Goal: Task Accomplishment & Management: Complete application form

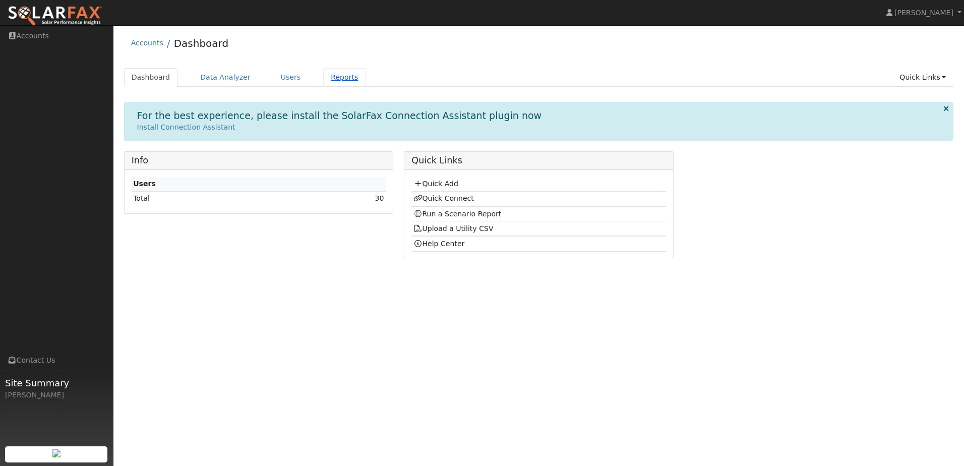
click at [343, 79] on link "Reports" at bounding box center [344, 77] width 42 height 19
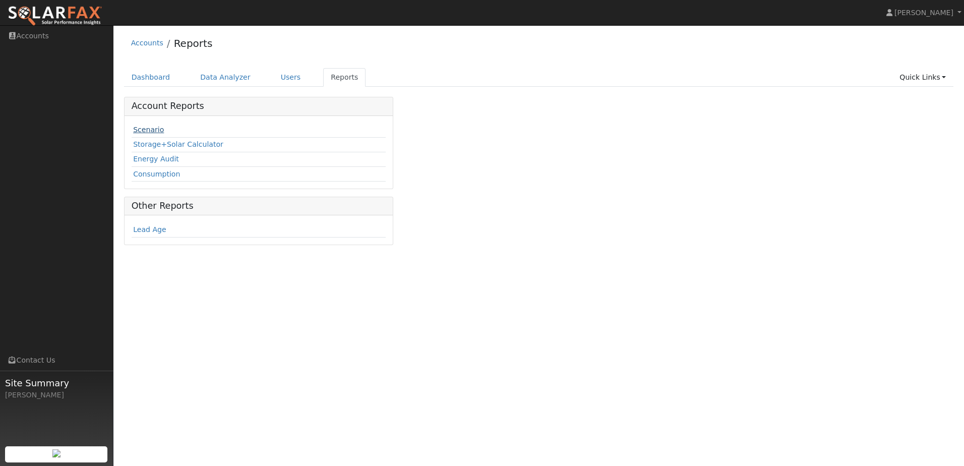
click at [152, 130] on link "Scenario" at bounding box center [148, 130] width 31 height 8
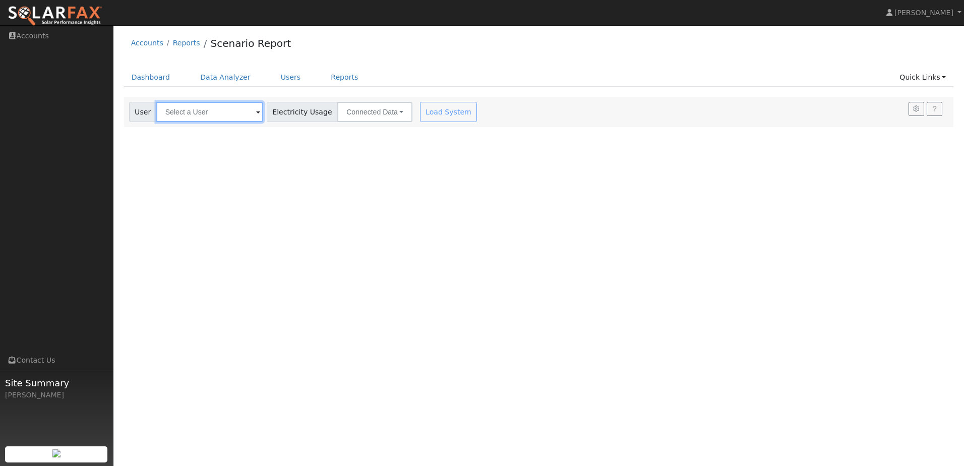
click at [201, 119] on input "text" at bounding box center [209, 112] width 107 height 20
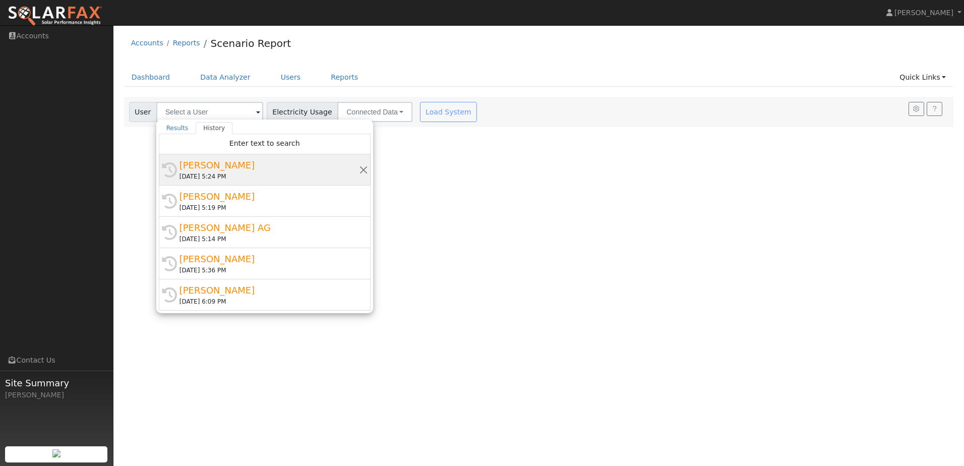
click at [209, 162] on div "Paula Fonseca" at bounding box center [270, 165] width 180 height 14
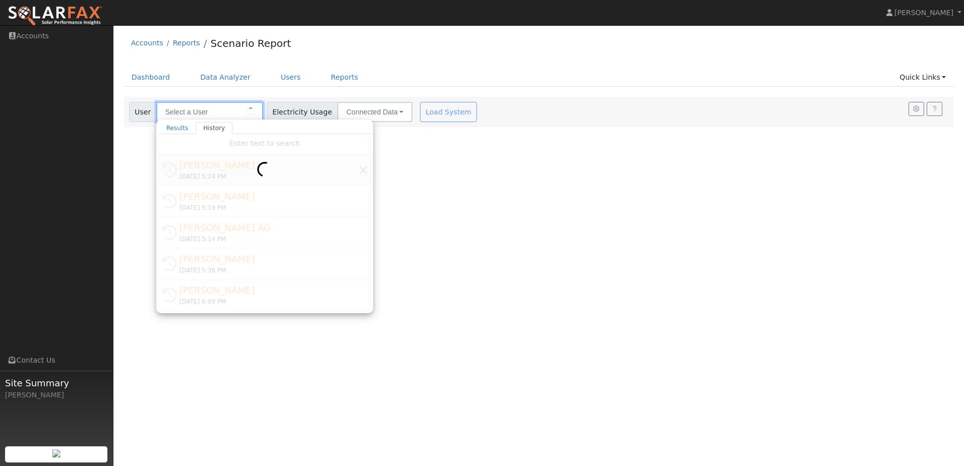
type input "Paula Fonseca"
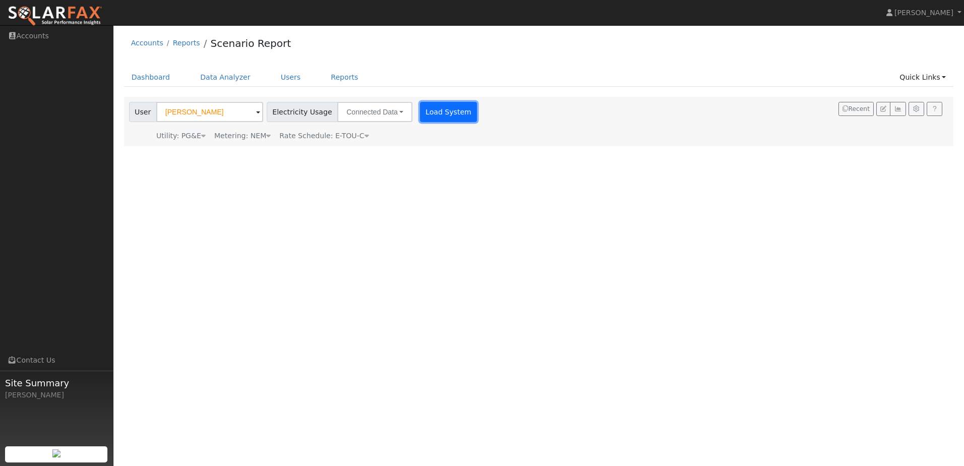
click at [442, 116] on button "Load System" at bounding box center [449, 112] width 58 height 20
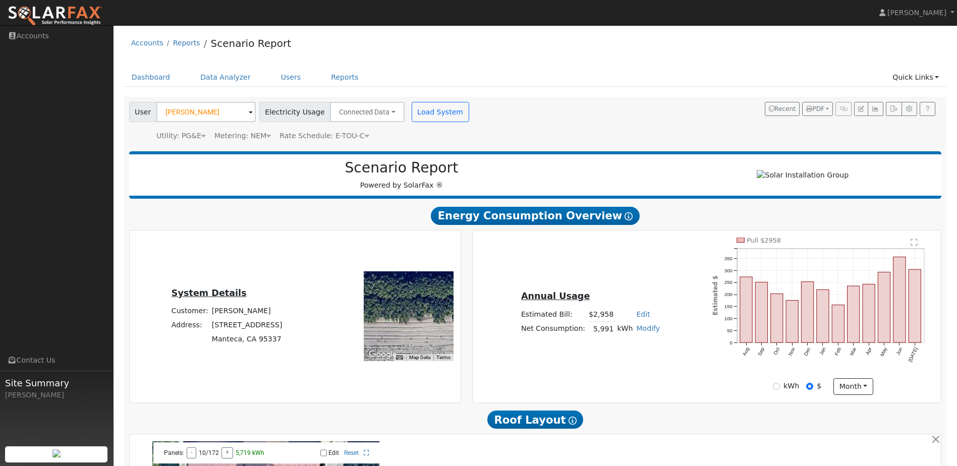
scroll to position [252, 0]
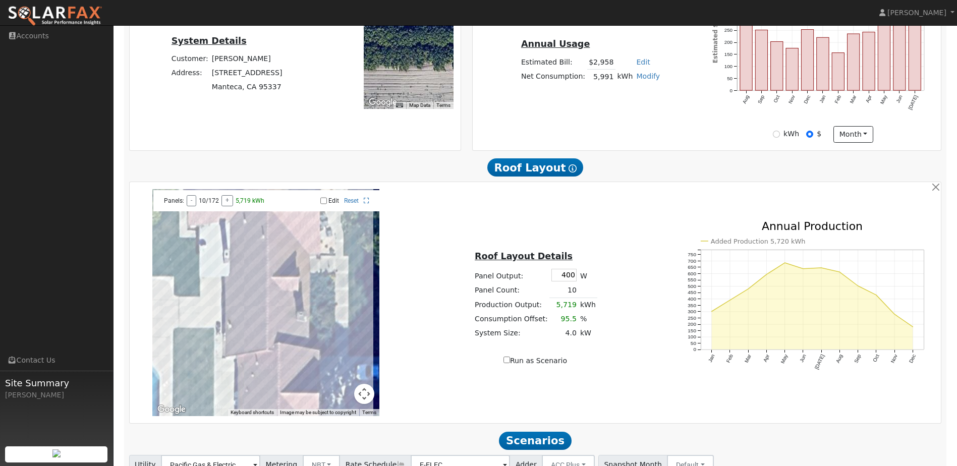
click at [365, 399] on button "Map camera controls" at bounding box center [364, 394] width 20 height 20
click at [334, 399] on button "Zoom out" at bounding box center [339, 394] width 20 height 20
click at [335, 398] on button "Zoom out" at bounding box center [339, 394] width 20 height 20
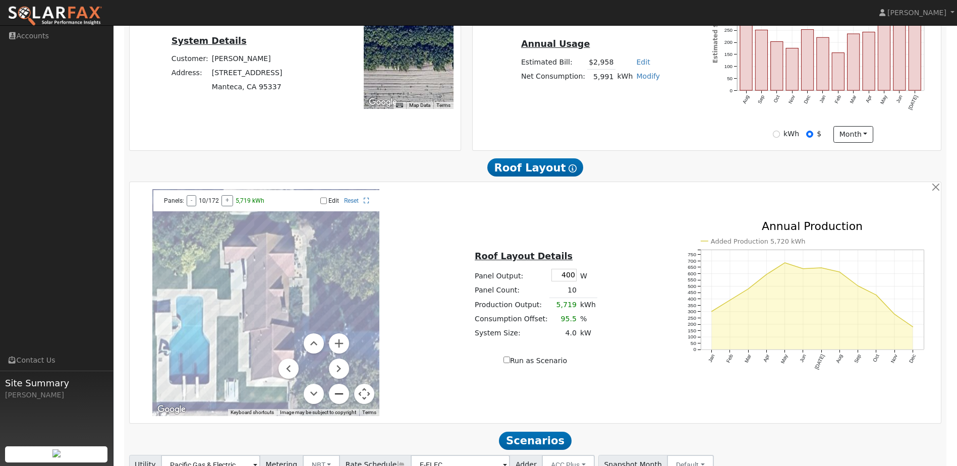
click at [335, 397] on button "Zoom out" at bounding box center [339, 394] width 20 height 20
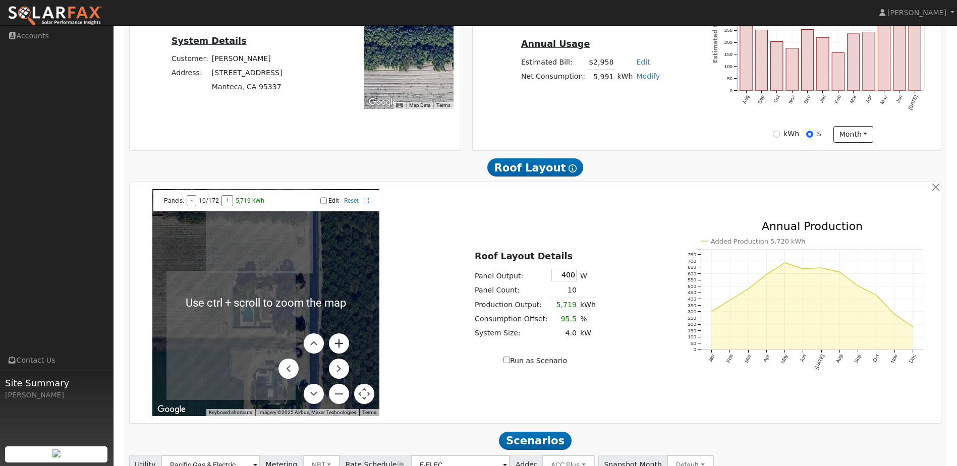
click at [337, 350] on button "Zoom in" at bounding box center [339, 343] width 20 height 20
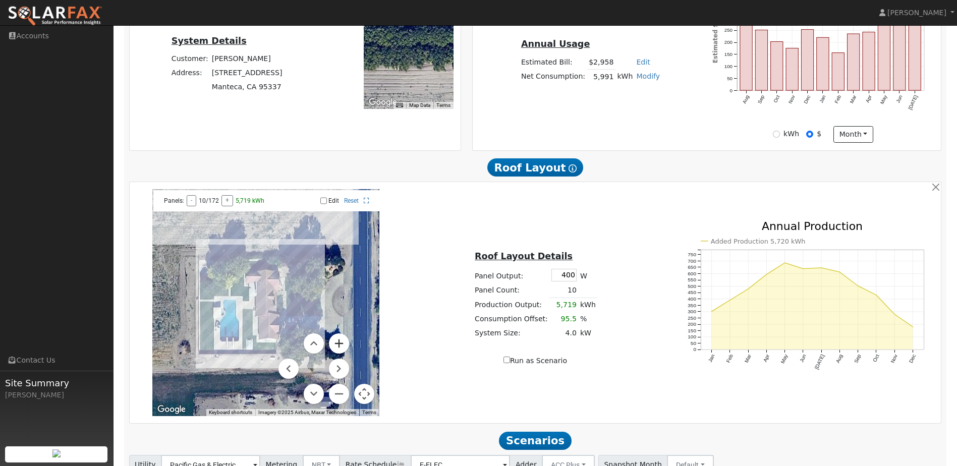
click at [337, 350] on button "Zoom in" at bounding box center [339, 343] width 20 height 20
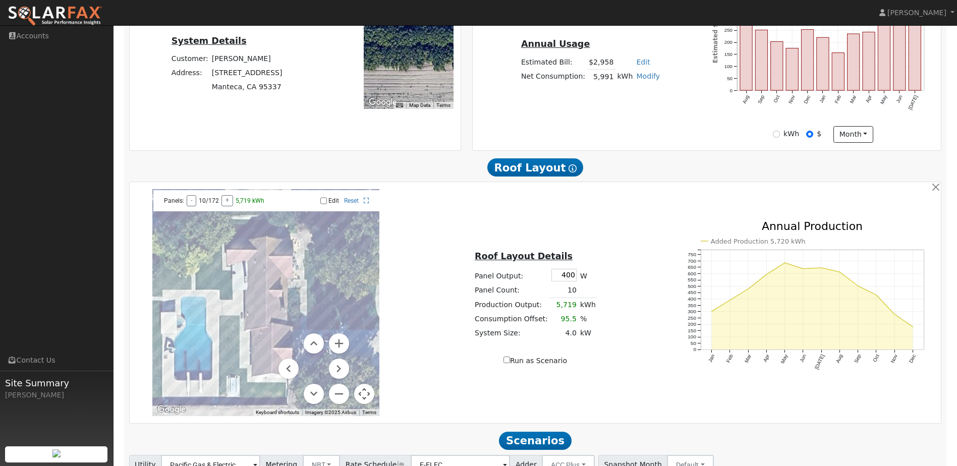
click at [440, 348] on div "Roof Layout Details Panel Output: 400 W Panel Count: 10 Production Output: 5,71…" at bounding box center [534, 302] width 269 height 127
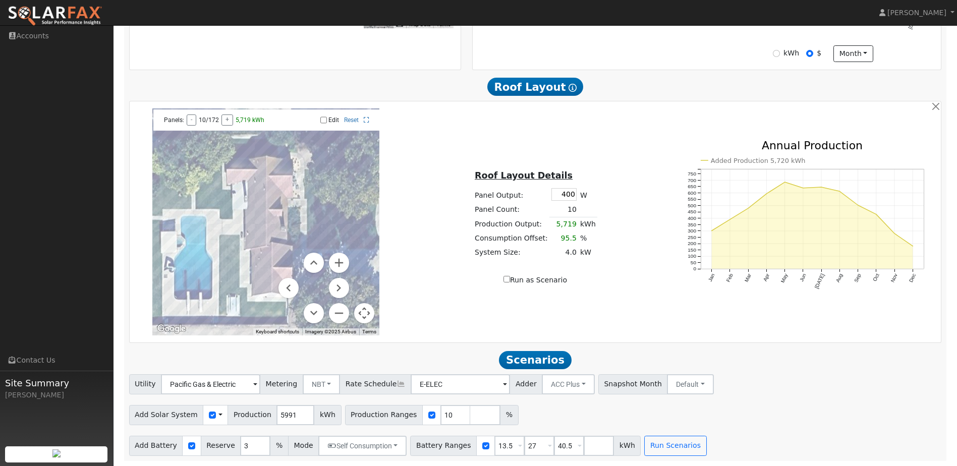
scroll to position [338, 0]
click at [367, 315] on button "Map camera controls" at bounding box center [364, 313] width 20 height 20
click at [440, 416] on input "10" at bounding box center [455, 415] width 30 height 20
type input "150"
drag, startPoint x: 494, startPoint y: 447, endPoint x: 461, endPoint y: 450, distance: 33.4
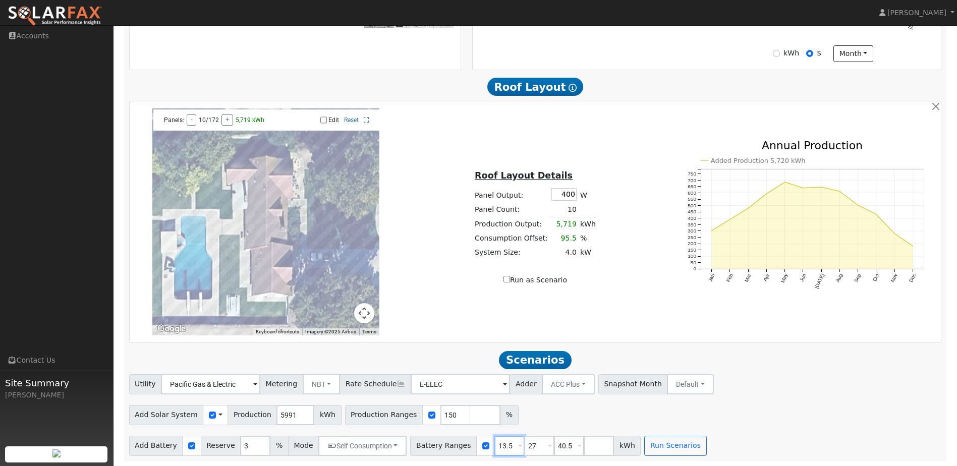
click at [461, 450] on div "Battery Ranges 13.5 Overrides Reserve % Mode None None Self Consumption Peak Sa…" at bounding box center [525, 446] width 231 height 20
type input "10"
drag, startPoint x: 556, startPoint y: 446, endPoint x: 488, endPoint y: 446, distance: 68.6
click at [488, 446] on div "Battery Ranges 10 Overrides Reserve % Mode None None Self Consumption Peak Savi…" at bounding box center [525, 446] width 231 height 20
click at [524, 446] on input "27" at bounding box center [539, 446] width 30 height 20
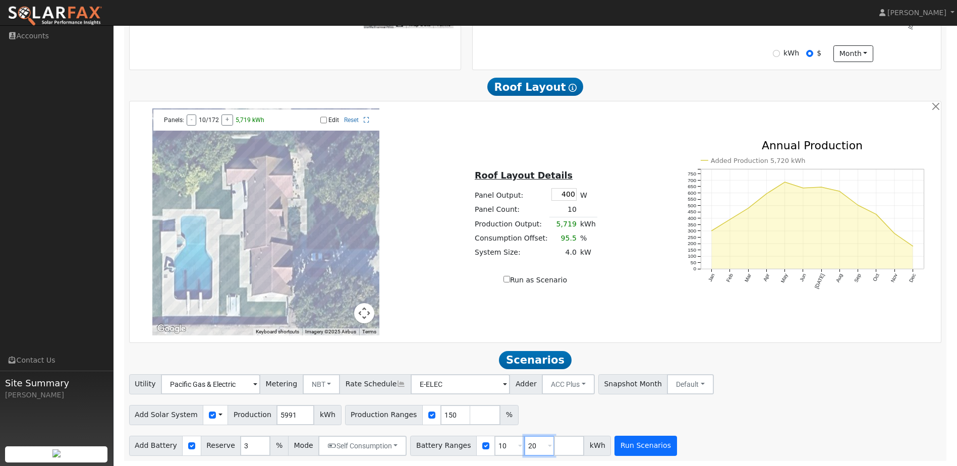
type input "20"
click at [639, 441] on button "Run Scenarios" at bounding box center [645, 446] width 62 height 20
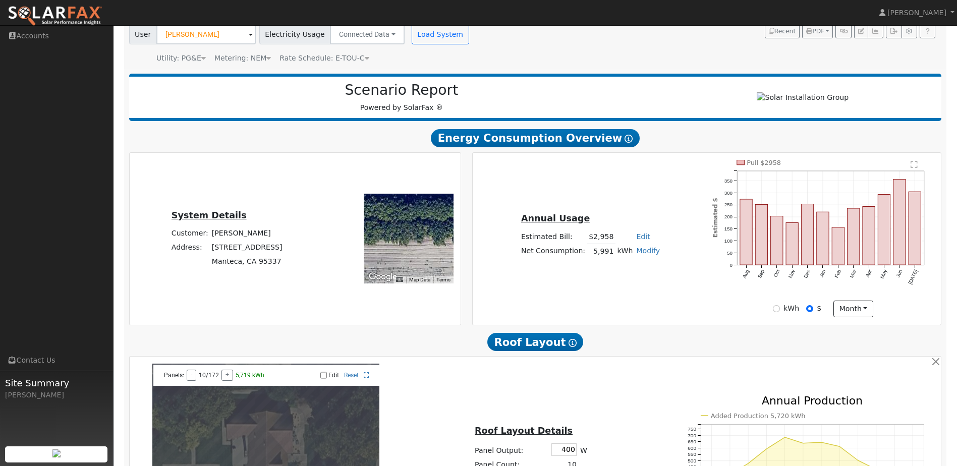
scroll to position [0, 0]
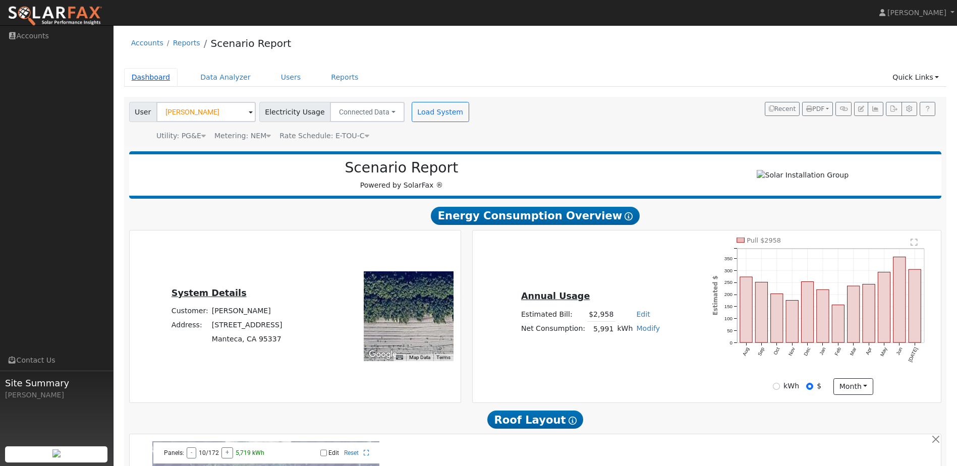
click at [153, 77] on link "Dashboard" at bounding box center [151, 77] width 54 height 19
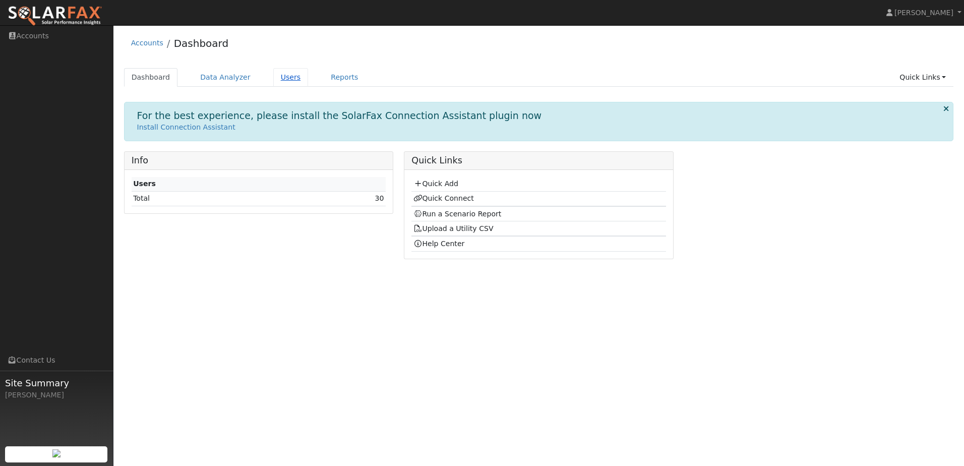
click at [286, 80] on link "Users" at bounding box center [290, 77] width 35 height 19
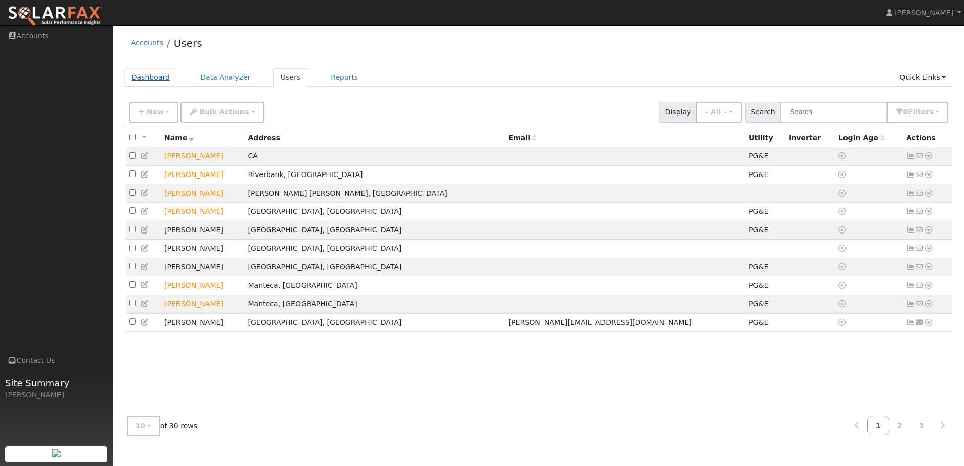
click at [167, 75] on link "Dashboard" at bounding box center [151, 77] width 54 height 19
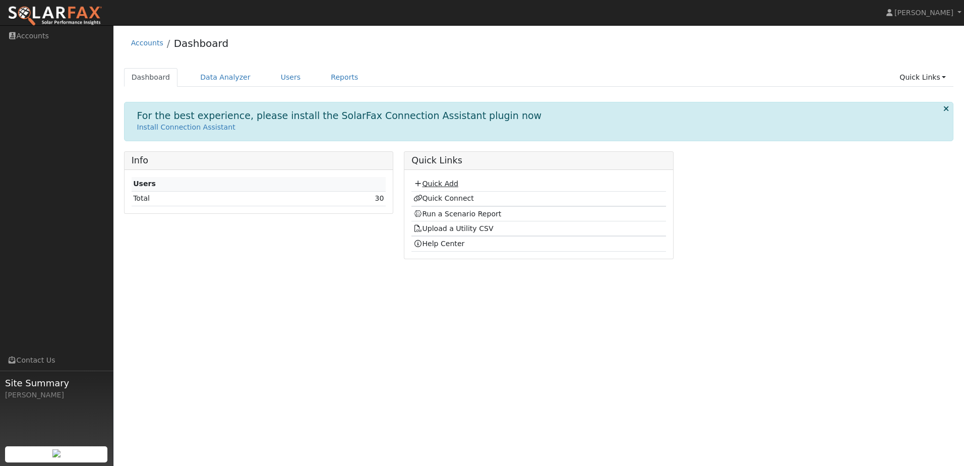
click at [438, 184] on link "Quick Add" at bounding box center [436, 184] width 45 height 8
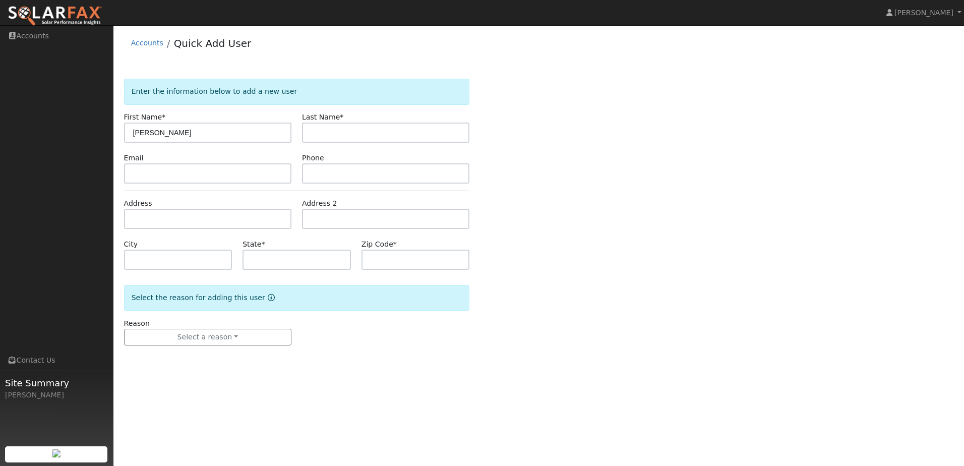
type input "[PERSON_NAME]"
click at [387, 138] on input "text" at bounding box center [385, 133] width 167 height 20
type input "[PERSON_NAME] 2nd meter"
click at [194, 219] on input "text" at bounding box center [207, 219] width 167 height 20
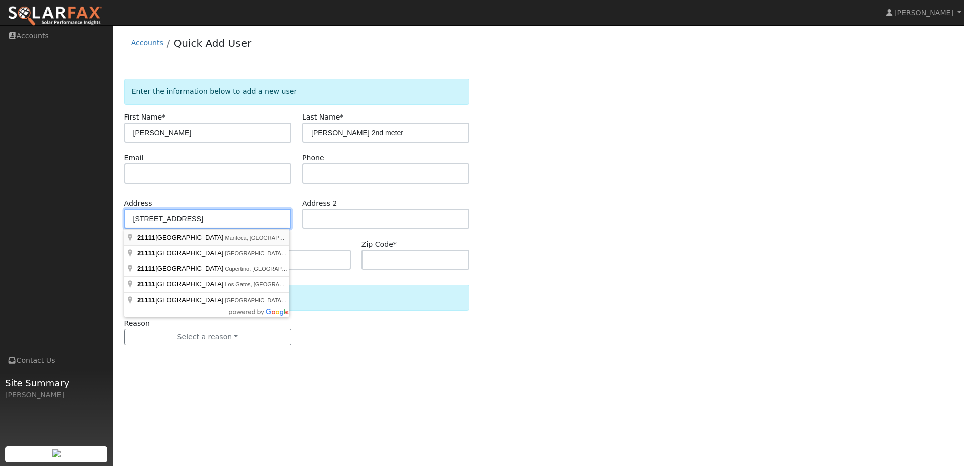
type input "[STREET_ADDRESS]"
type input "Manteca"
type input "CA"
type input "95337"
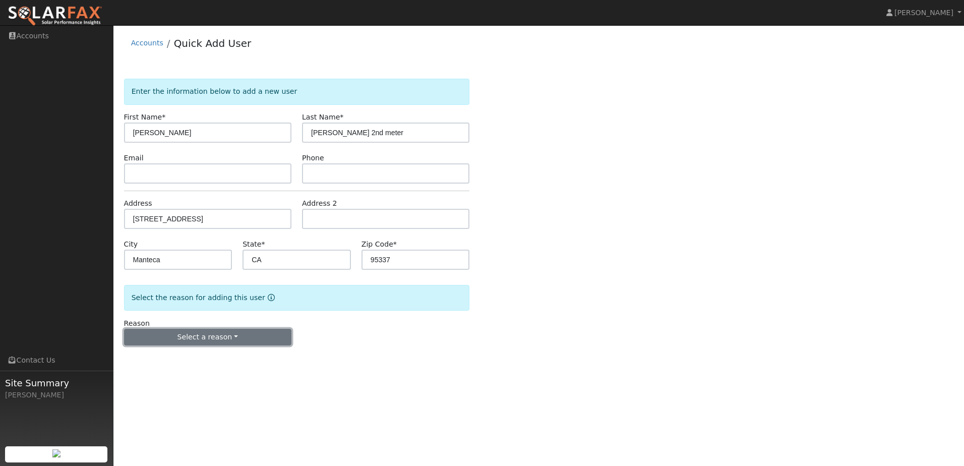
click at [209, 337] on button "Select a reason" at bounding box center [207, 337] width 167 height 17
click at [208, 356] on link "New lead" at bounding box center [180, 358] width 111 height 14
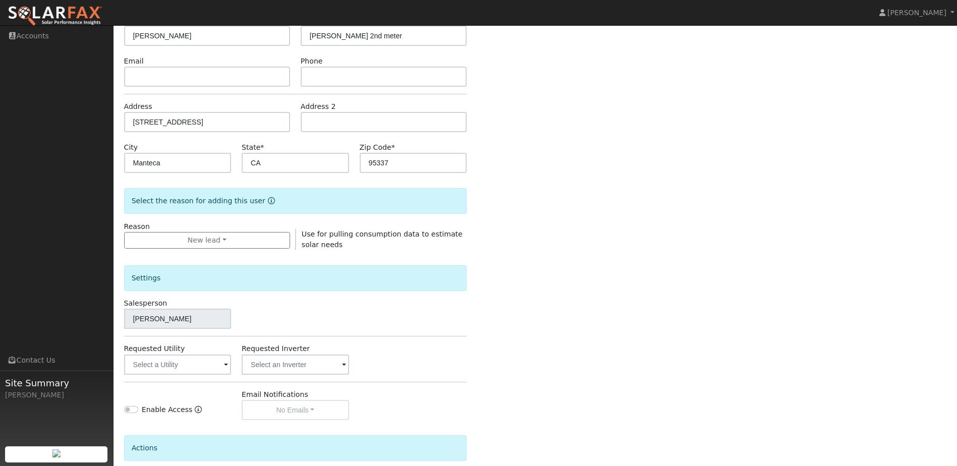
scroll to position [101, 0]
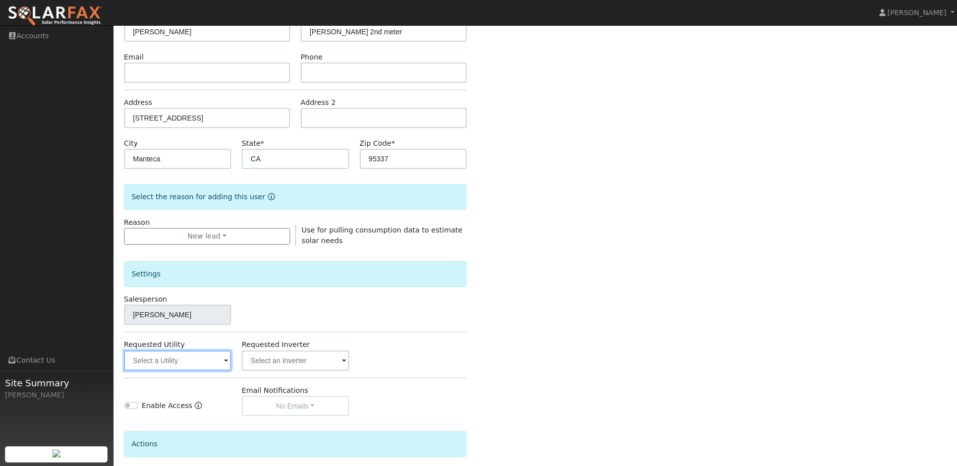
click at [201, 362] on input "text" at bounding box center [177, 361] width 107 height 20
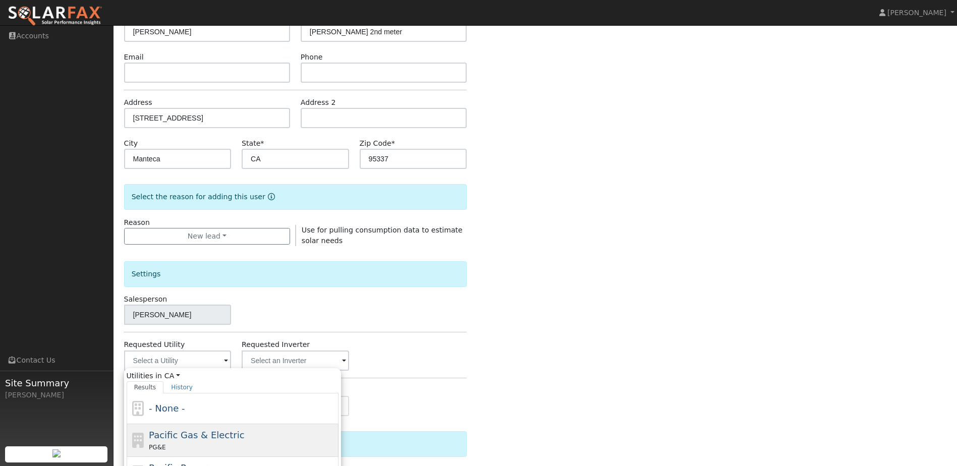
click at [217, 434] on span "Pacific Gas & Electric" at bounding box center [196, 435] width 95 height 11
type input "Pacific Gas & Electric"
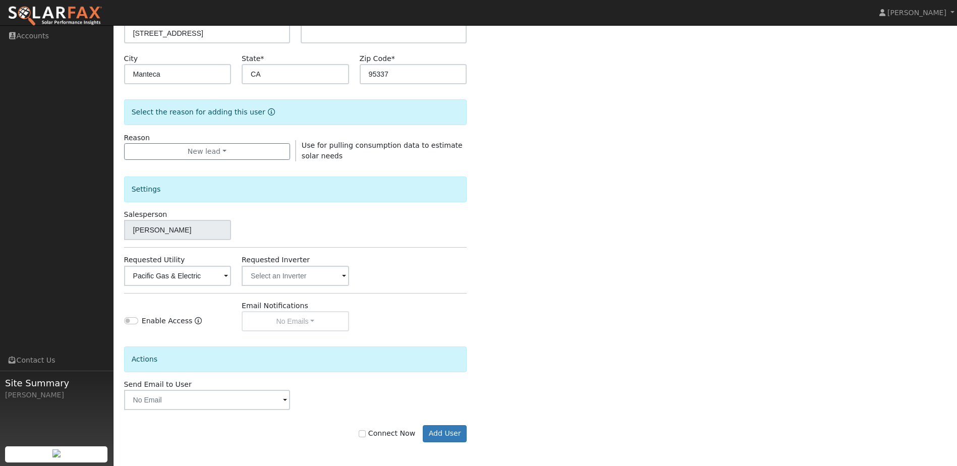
scroll to position [187, 0]
click at [366, 433] on input "Connect Now" at bounding box center [362, 432] width 7 height 7
checkbox input "true"
click at [450, 434] on button "Add User" at bounding box center [445, 432] width 44 height 17
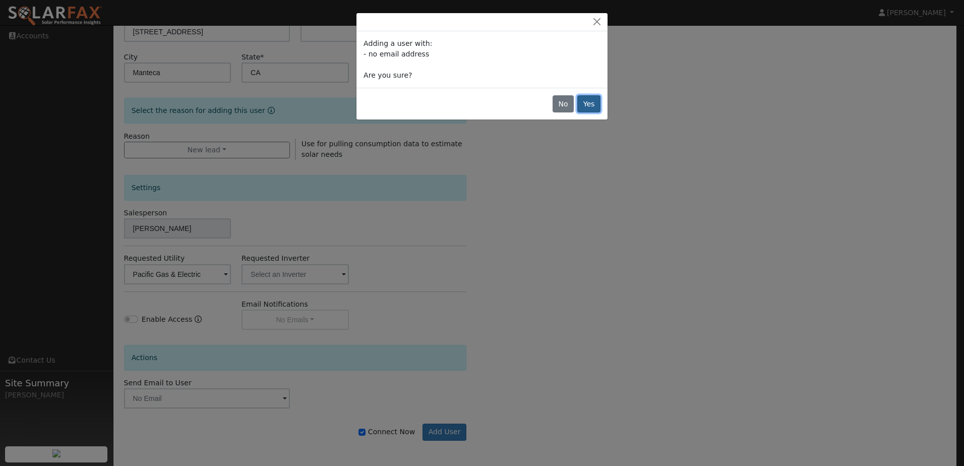
click at [585, 98] on button "Yes" at bounding box center [589, 103] width 23 height 17
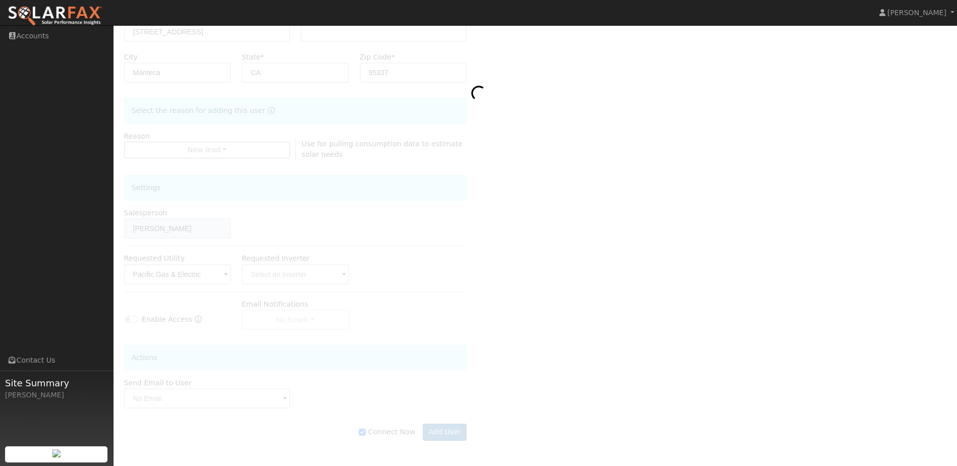
scroll to position [0, 0]
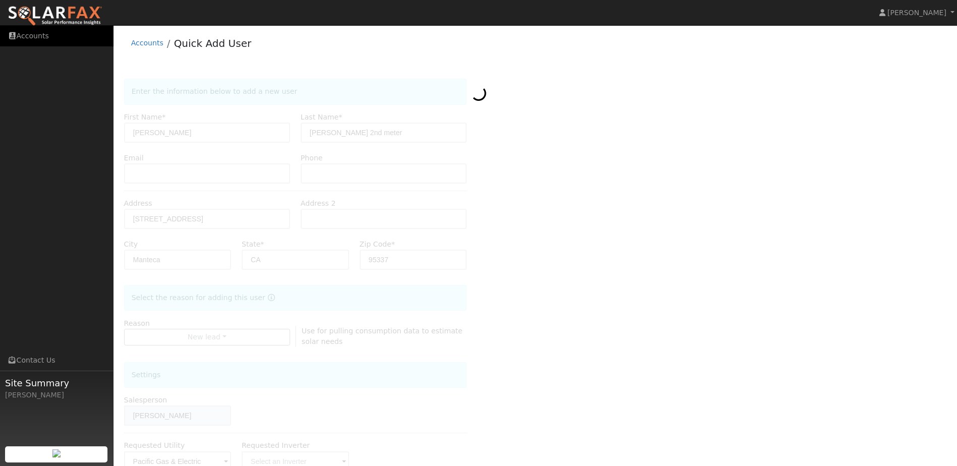
click at [38, 33] on link "Accounts" at bounding box center [56, 36] width 113 height 21
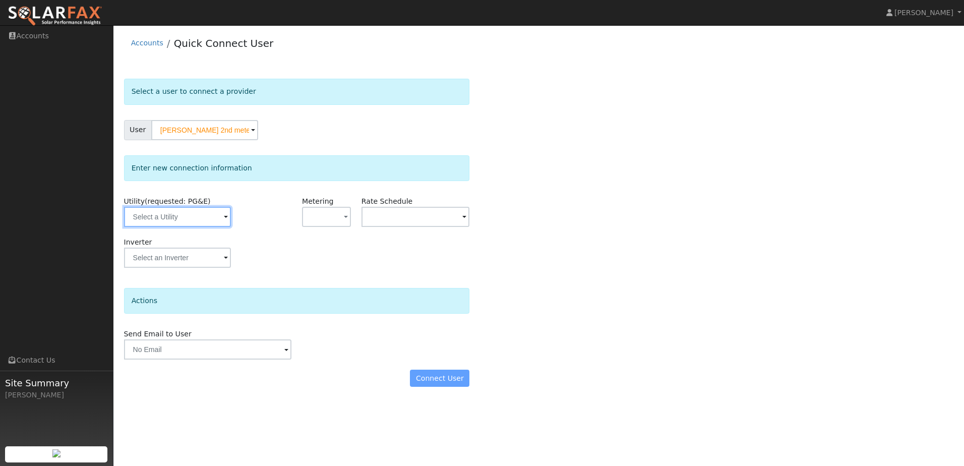
click at [201, 225] on input "text" at bounding box center [177, 217] width 107 height 20
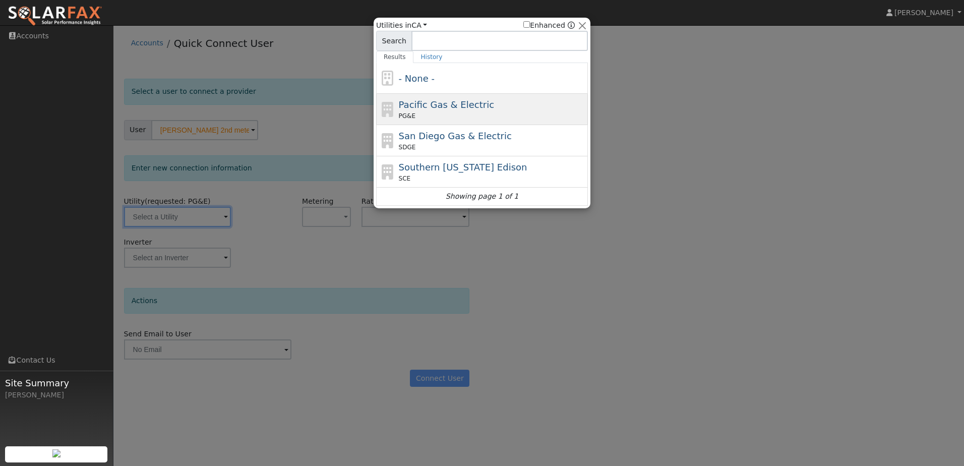
click at [455, 104] on span "Pacific Gas & Electric" at bounding box center [446, 104] width 95 height 11
type input "PG&E"
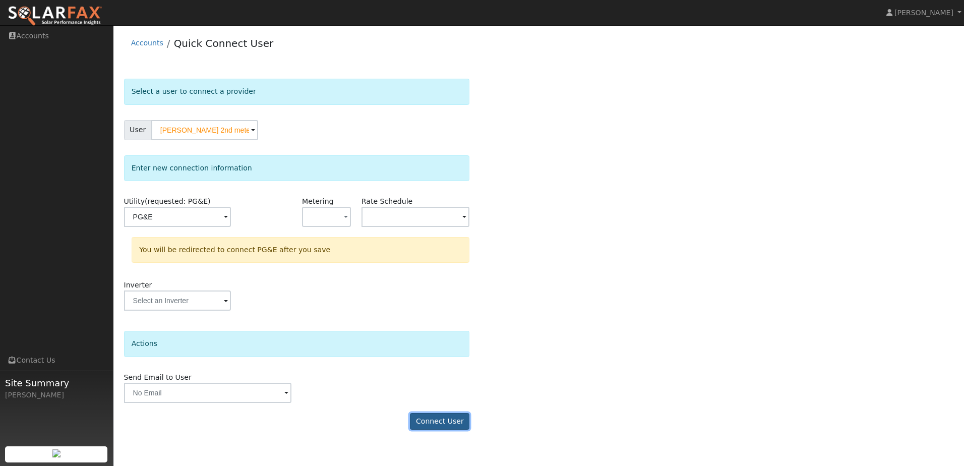
click at [453, 417] on button "Connect User" at bounding box center [440, 421] width 60 height 17
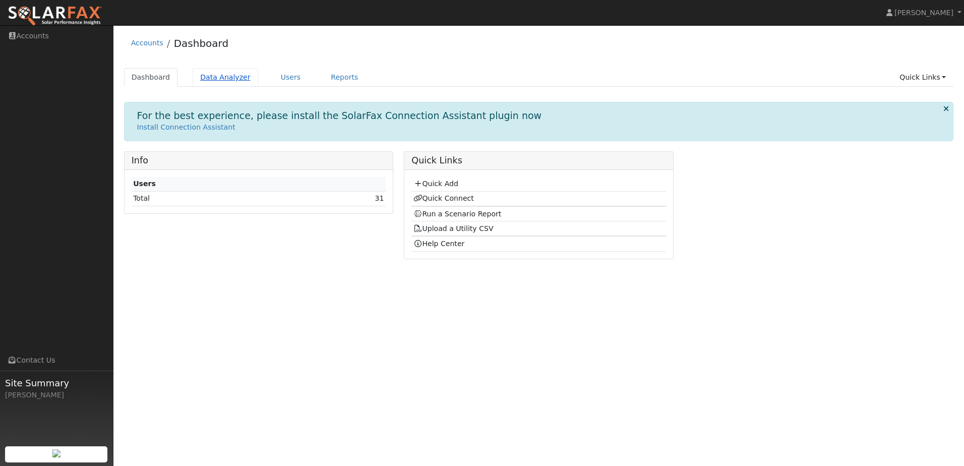
click at [212, 79] on link "Data Analyzer" at bounding box center [226, 77] width 66 height 19
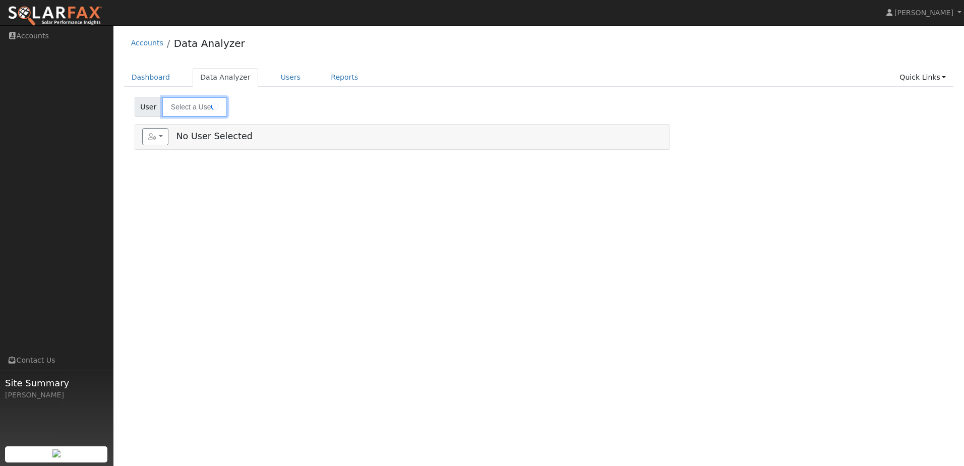
type input "[PERSON_NAME]"
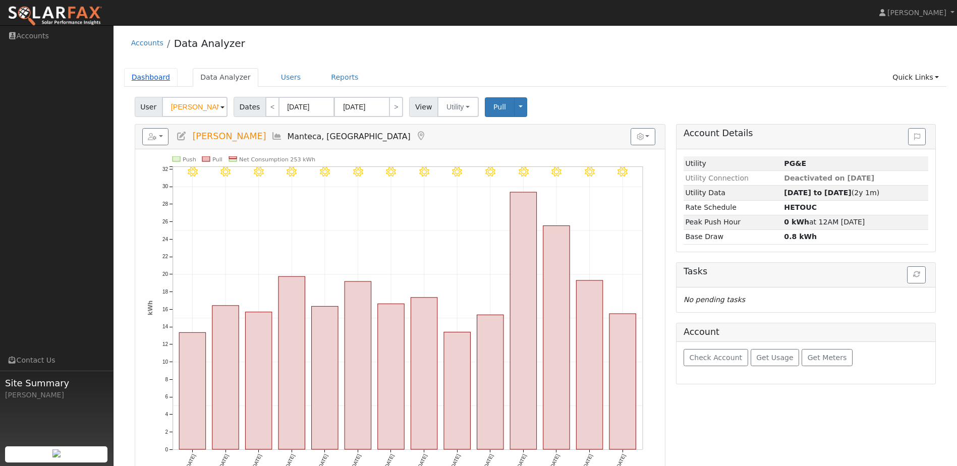
click at [159, 75] on link "Dashboard" at bounding box center [151, 77] width 54 height 19
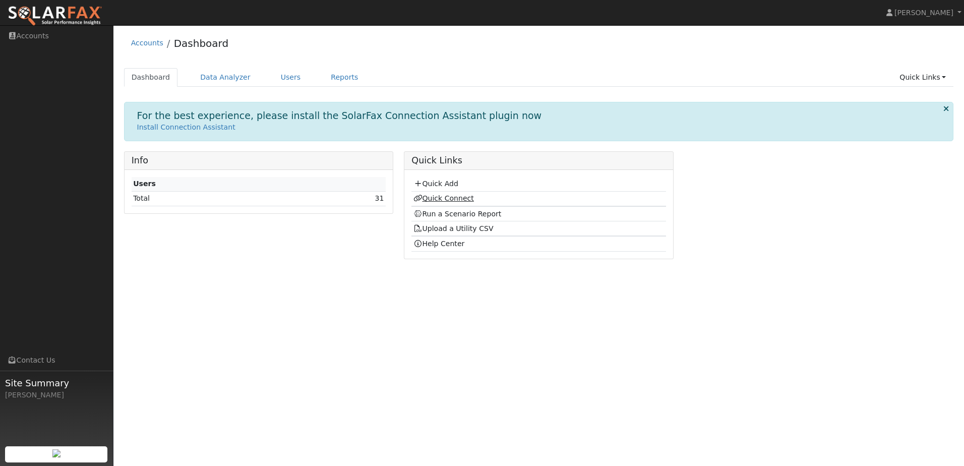
click at [454, 199] on link "Quick Connect" at bounding box center [444, 198] width 61 height 8
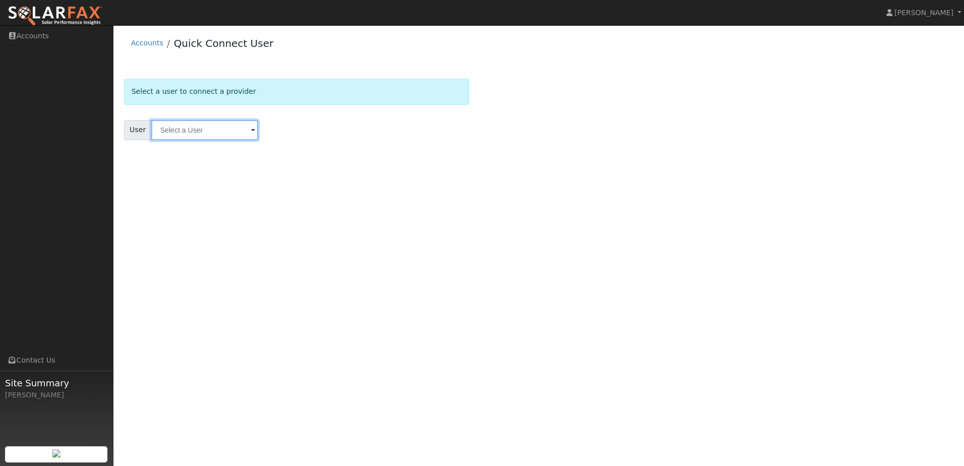
click at [211, 138] on input "text" at bounding box center [204, 130] width 107 height 20
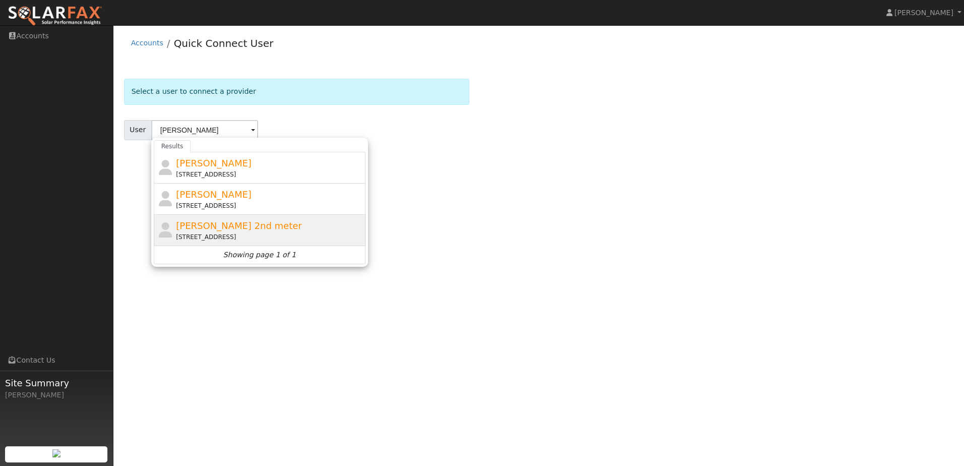
click at [257, 232] on div "Paula Fonseca 2nd meter 21111 South Union Road, Manteca, CA 95337" at bounding box center [269, 230] width 187 height 23
type input "Paula Fonseca 2nd meter"
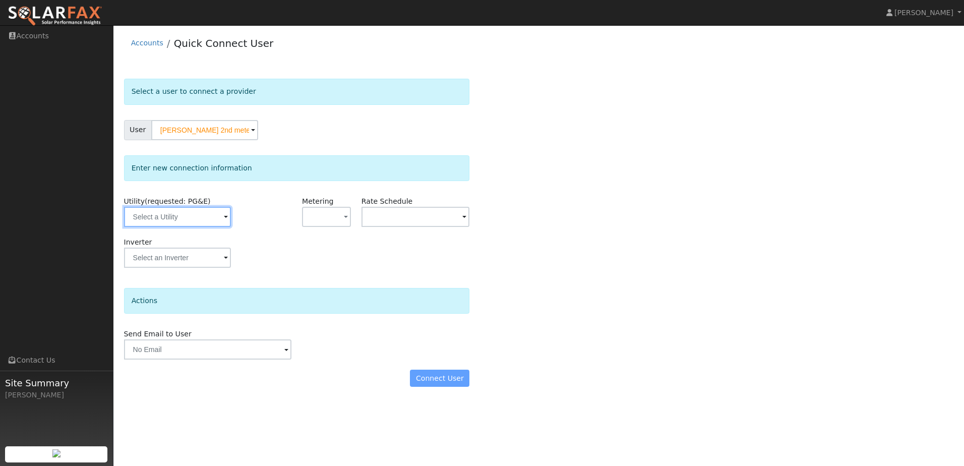
click at [198, 214] on input "text" at bounding box center [177, 217] width 107 height 20
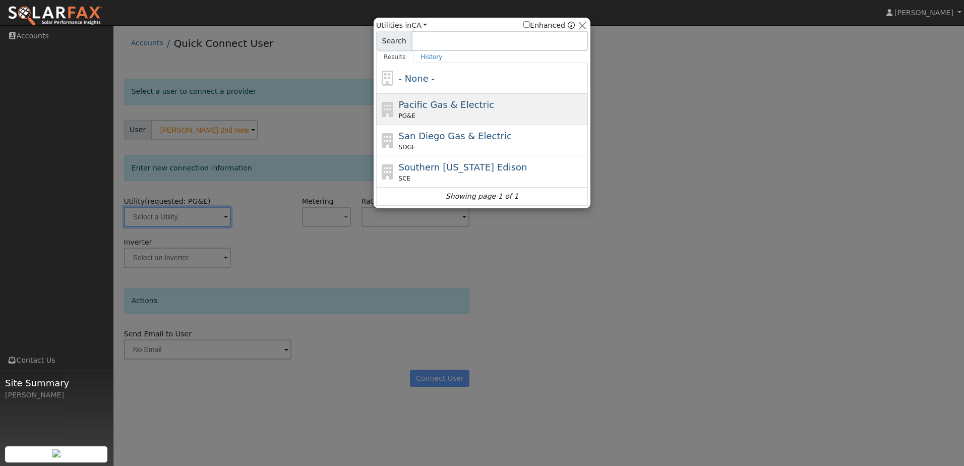
click at [472, 106] on span "Pacific Gas & Electric" at bounding box center [446, 104] width 95 height 11
type input "PG&E"
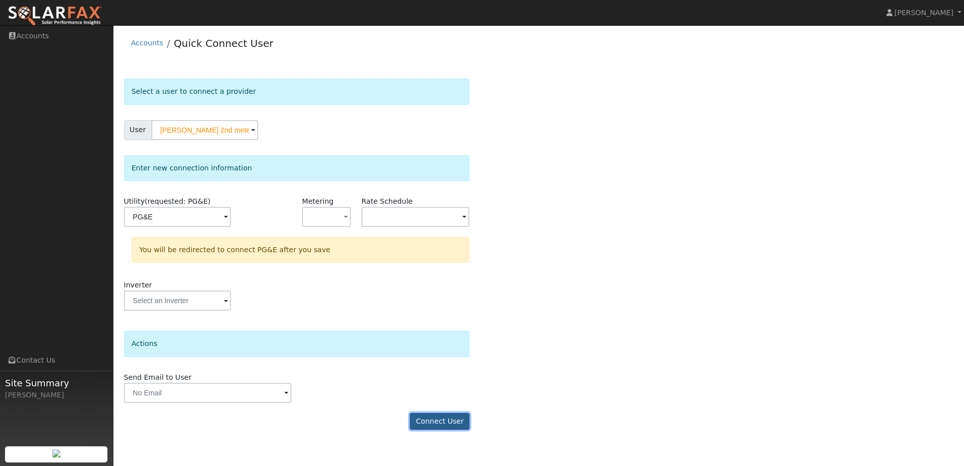
click at [429, 416] on button "Connect User" at bounding box center [440, 421] width 60 height 17
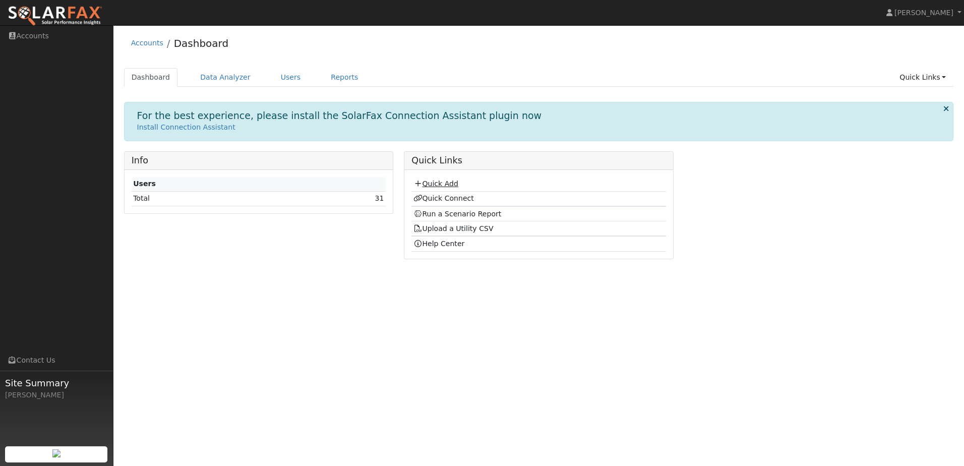
click at [442, 183] on link "Quick Add" at bounding box center [436, 184] width 45 height 8
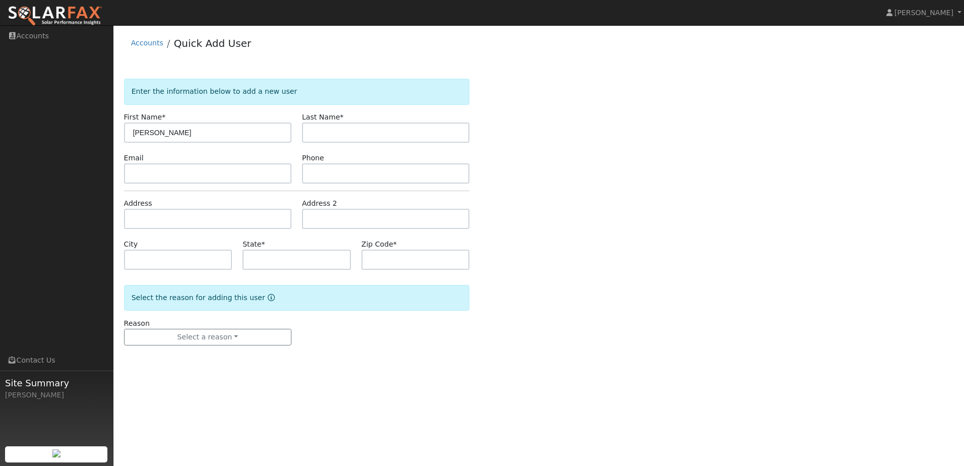
type input "[PERSON_NAME]"
click at [354, 129] on input "text" at bounding box center [385, 133] width 167 height 20
type input "Guadarrama"
click at [166, 222] on input "text" at bounding box center [207, 219] width 167 height 20
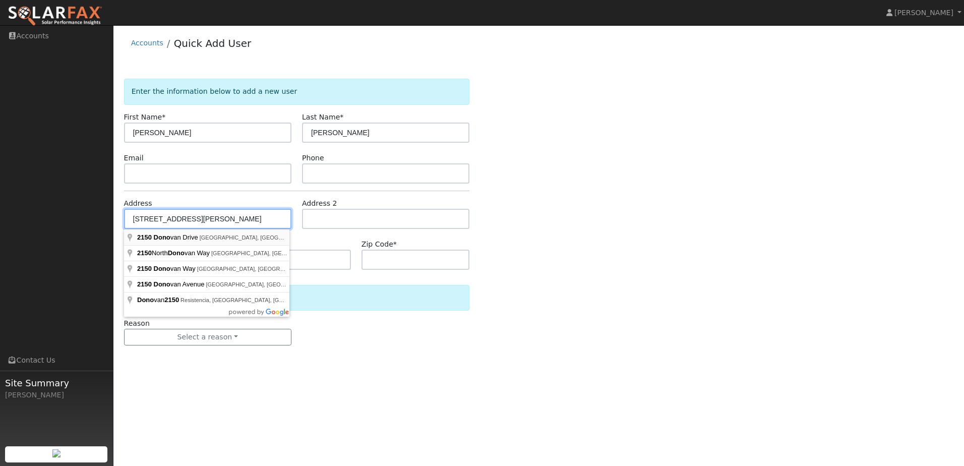
type input "2150 Donovan Drive"
type input "Lincoln"
type input "CA"
type input "95648"
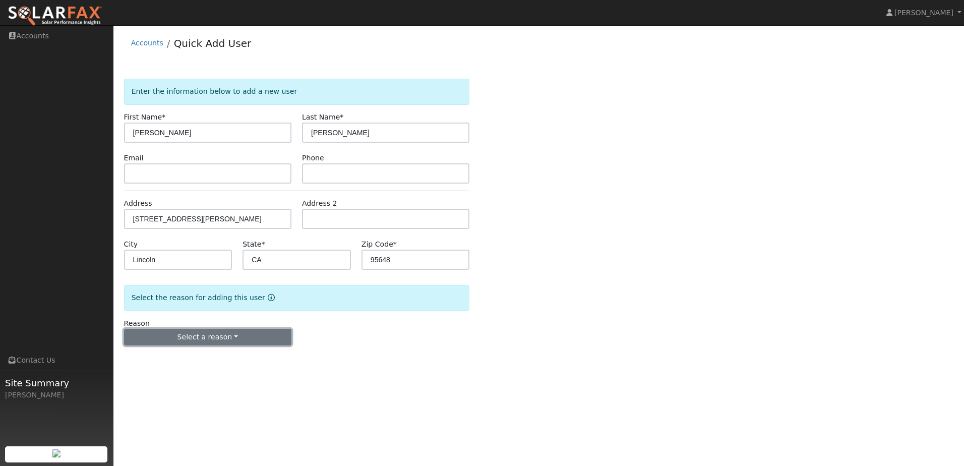
click at [235, 340] on button "Select a reason" at bounding box center [207, 337] width 167 height 17
click at [193, 389] on link "New customer has solar" at bounding box center [180, 386] width 111 height 14
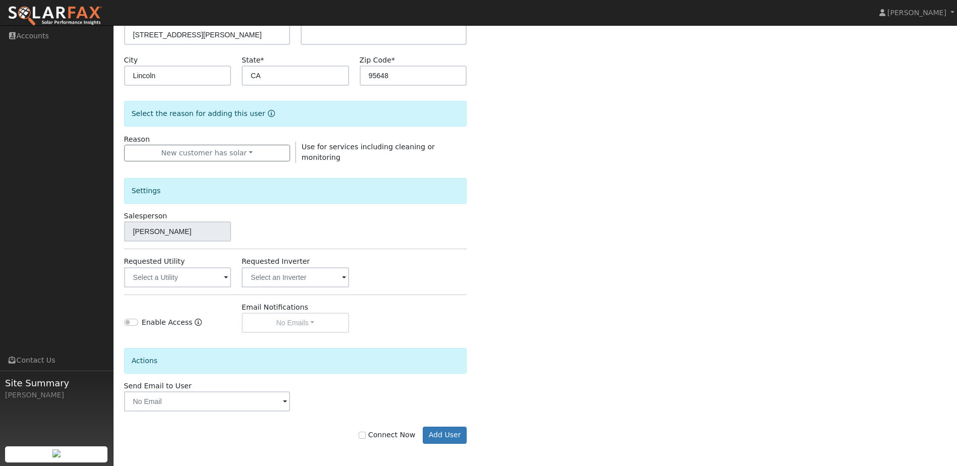
scroll to position [186, 0]
click at [212, 281] on input "text" at bounding box center [177, 276] width 107 height 20
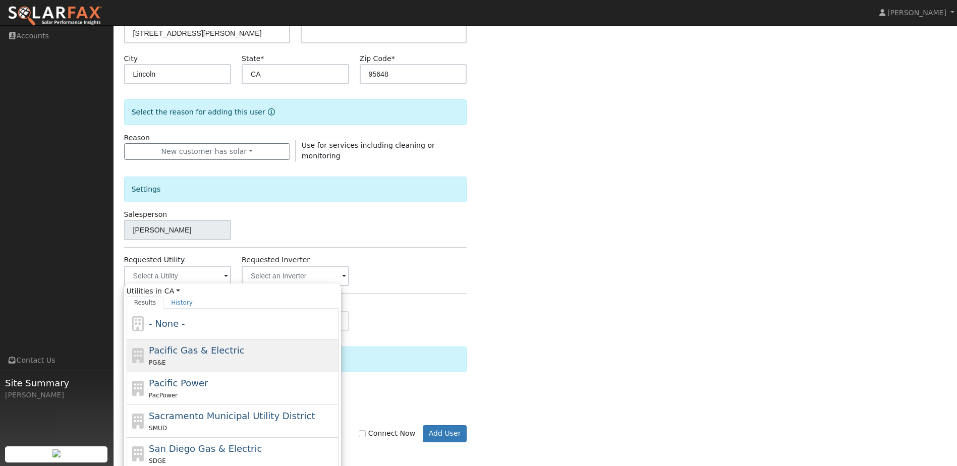
click at [190, 349] on span "Pacific Gas & Electric" at bounding box center [196, 350] width 95 height 11
type input "Pacific Gas & Electric"
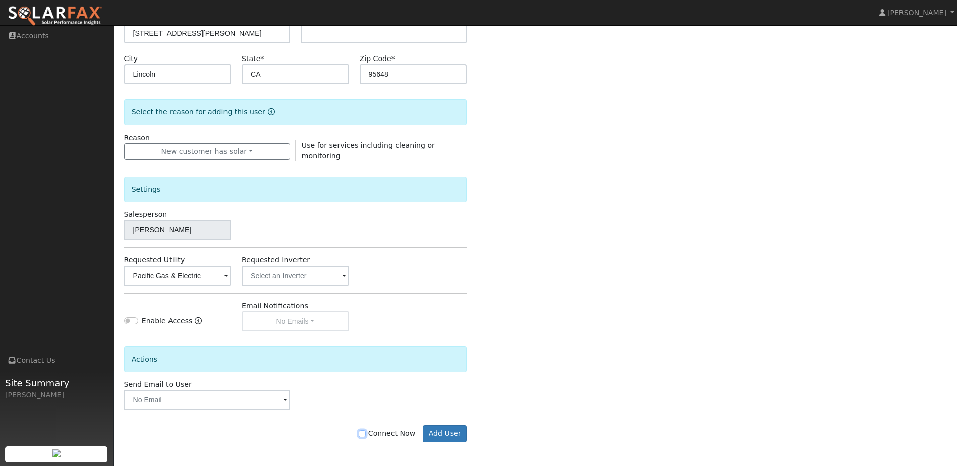
click at [366, 433] on input "Connect Now" at bounding box center [362, 433] width 7 height 7
checkbox input "true"
click at [442, 431] on button "Add User" at bounding box center [445, 433] width 44 height 17
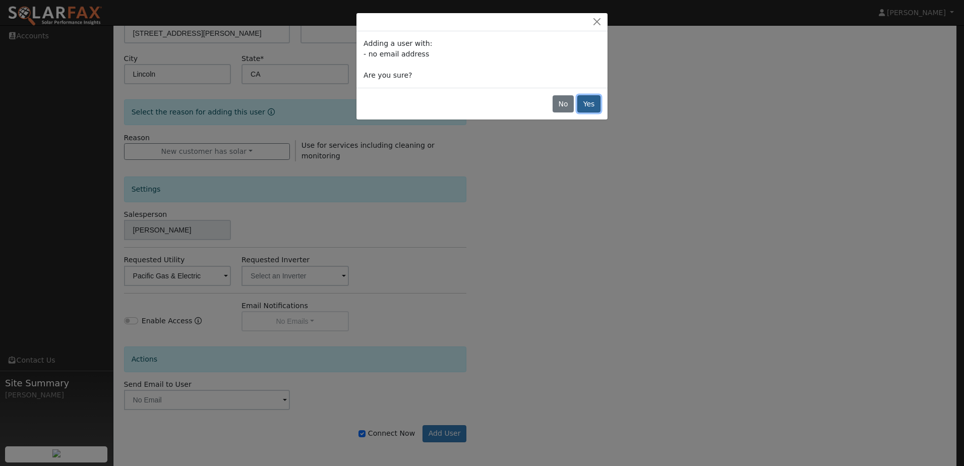
click at [585, 101] on button "Yes" at bounding box center [589, 103] width 23 height 17
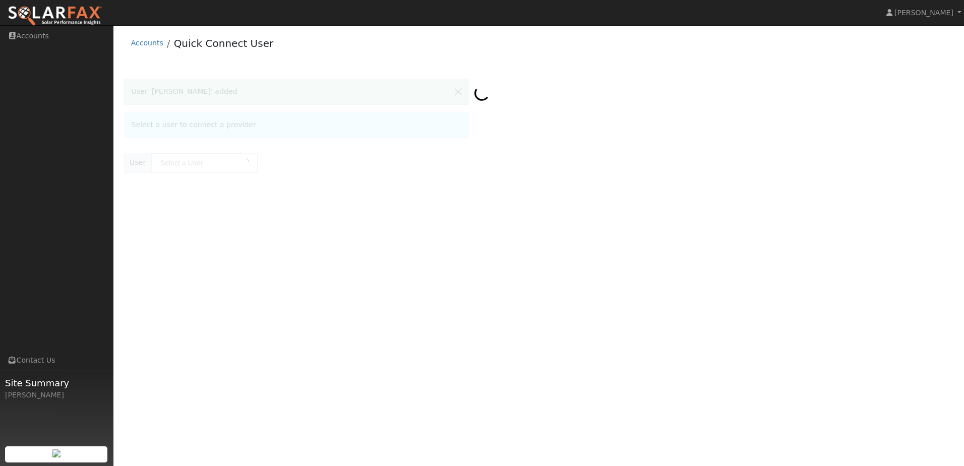
type input "[PERSON_NAME]"
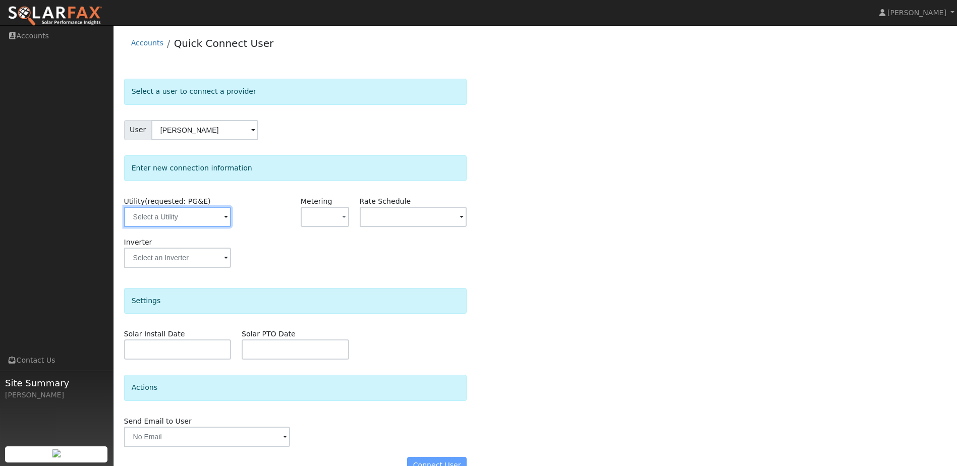
click at [202, 225] on input "text" at bounding box center [177, 217] width 107 height 20
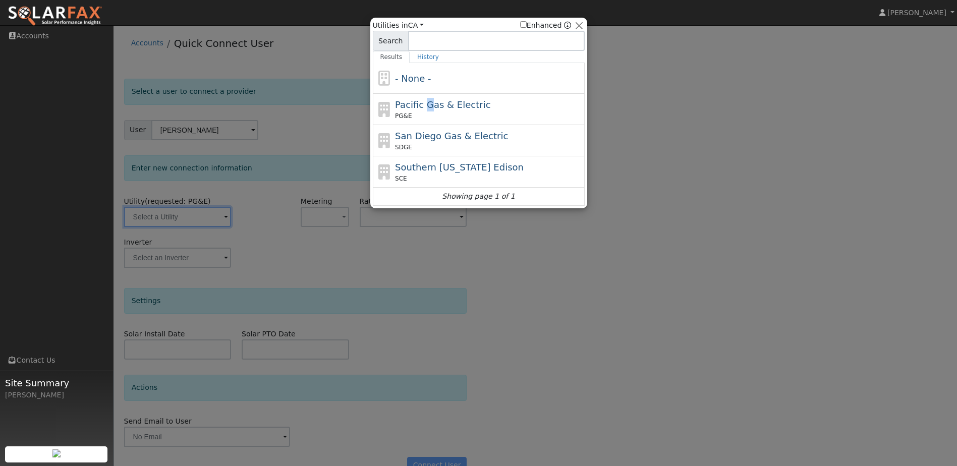
click at [424, 111] on div "Pacific Gas & Electric PG&E" at bounding box center [488, 109] width 187 height 23
type input "PG&E"
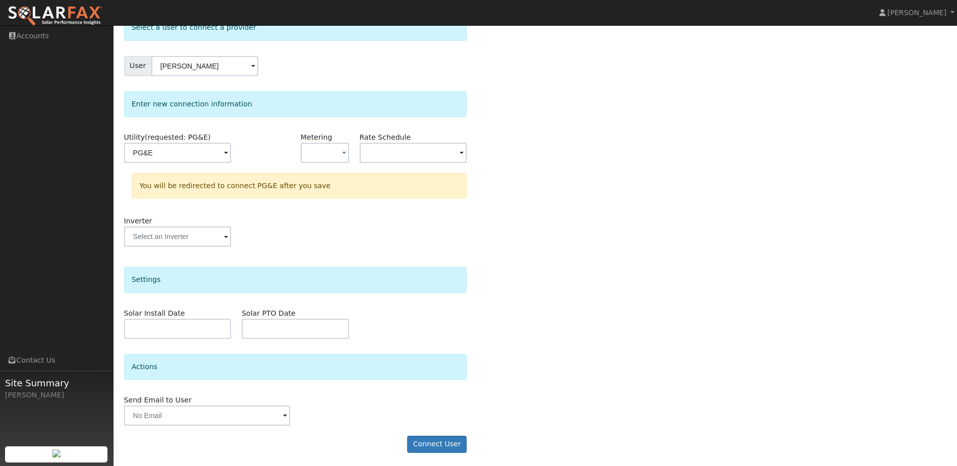
scroll to position [66, 0]
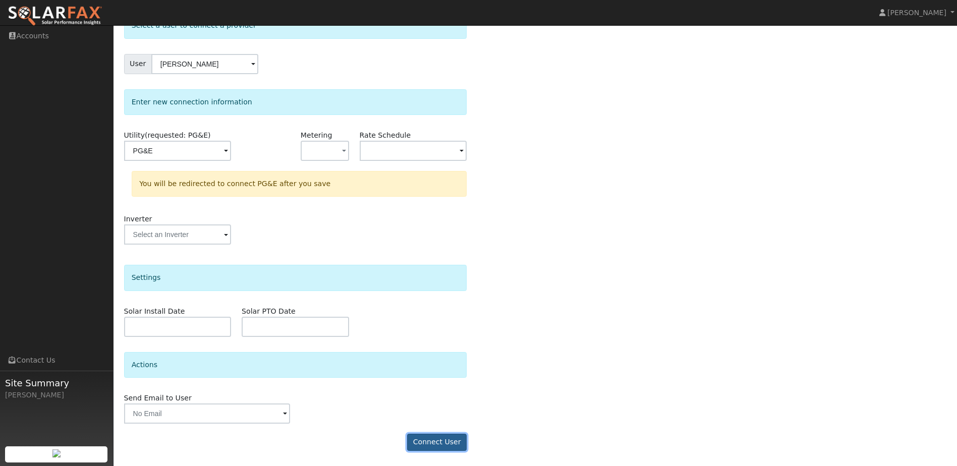
click at [440, 447] on button "Connect User" at bounding box center [437, 442] width 60 height 17
